Goal: Navigation & Orientation: Find specific page/section

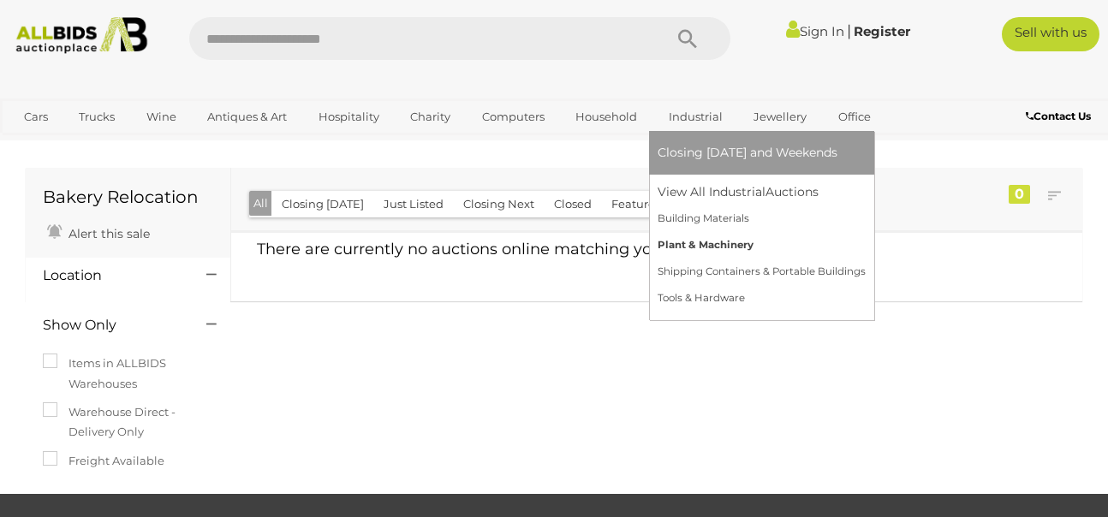
click at [710, 247] on link "Plant & Machinery" at bounding box center [761, 245] width 208 height 27
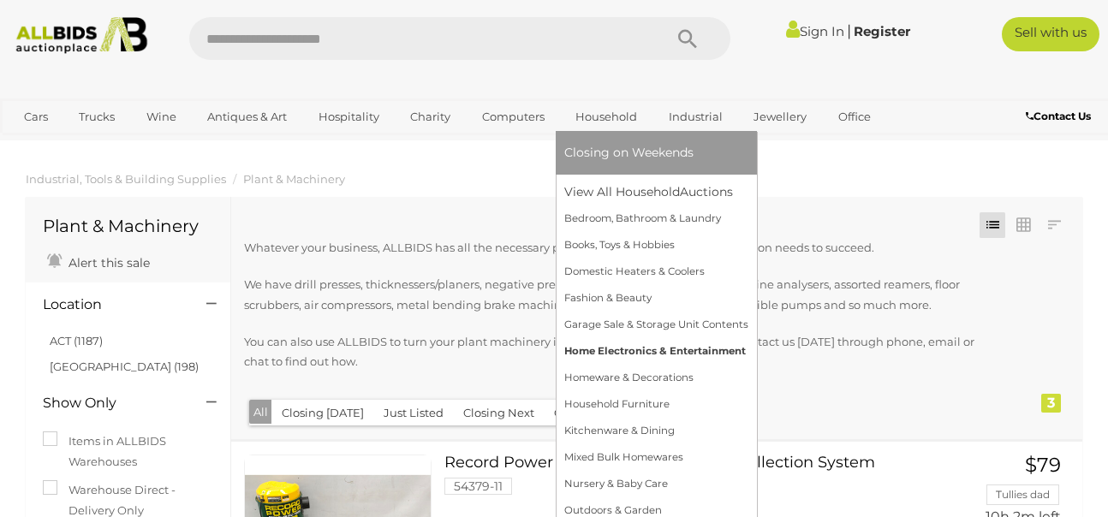
click at [651, 343] on link "Home Electronics & Entertainment" at bounding box center [656, 351] width 184 height 27
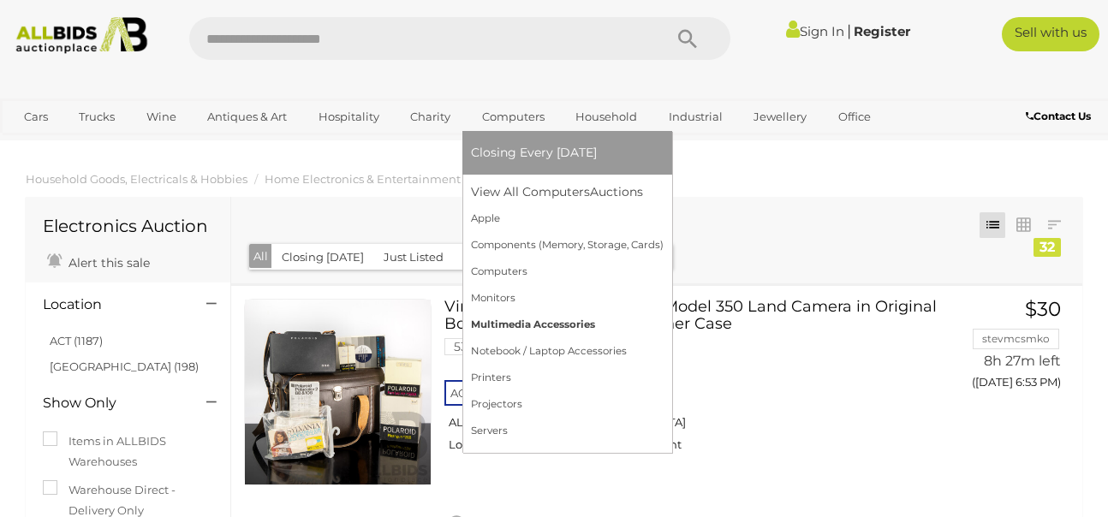
click at [516, 321] on link "Multimedia Accessories" at bounding box center [567, 325] width 193 height 27
